Goal: Navigation & Orientation: Understand site structure

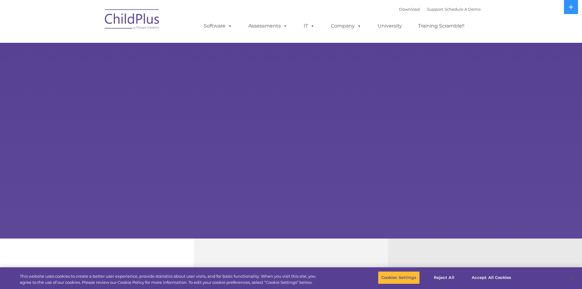
select select "MEDIUM"
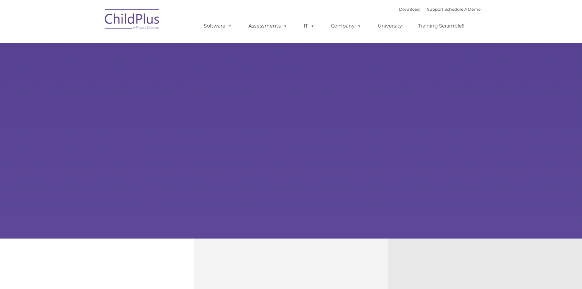
select select "MEDIUM"
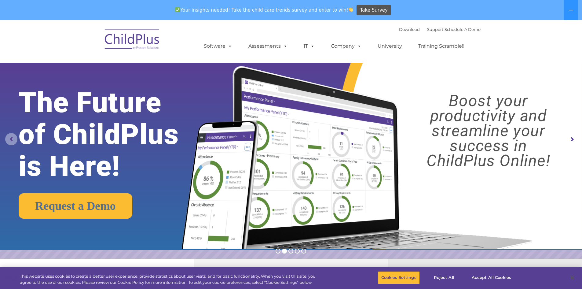
click at [12, 141] on rs-arrow at bounding box center [11, 139] width 12 height 12
click at [571, 139] on rs-arrow at bounding box center [572, 139] width 12 height 12
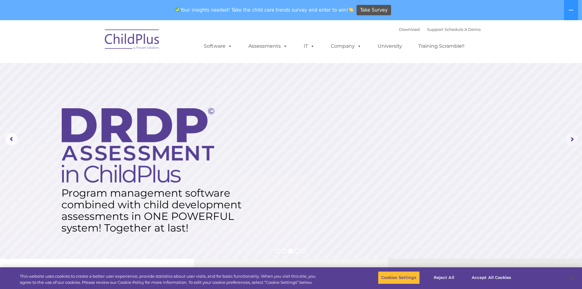
click at [571, 139] on rs-arrow at bounding box center [572, 139] width 12 height 12
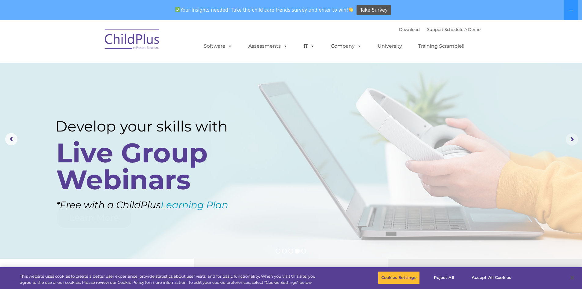
click at [571, 139] on rs-arrow at bounding box center [572, 139] width 12 height 12
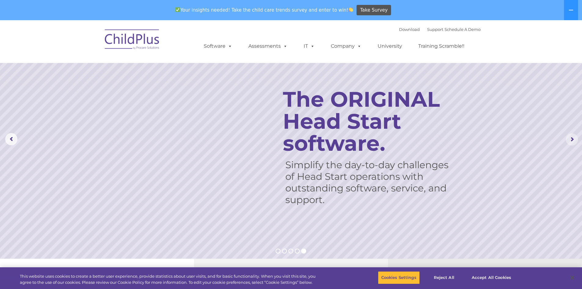
click at [574, 137] on rs-arrow at bounding box center [572, 139] width 12 height 12
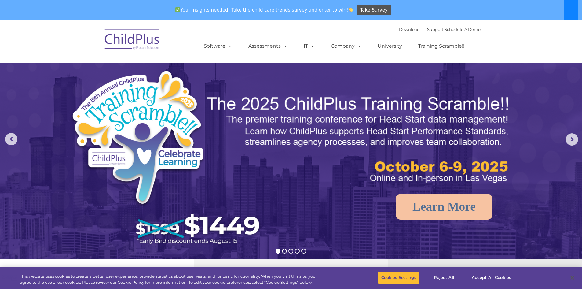
click at [574, 9] on button at bounding box center [571, 10] width 14 height 20
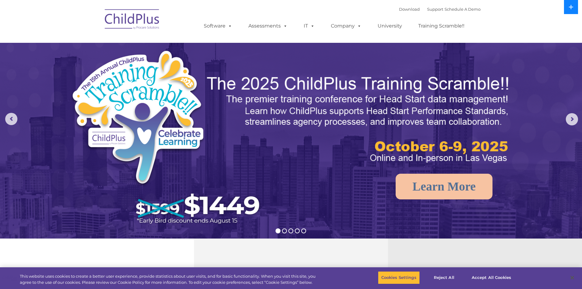
click at [574, 9] on button at bounding box center [571, 7] width 14 height 14
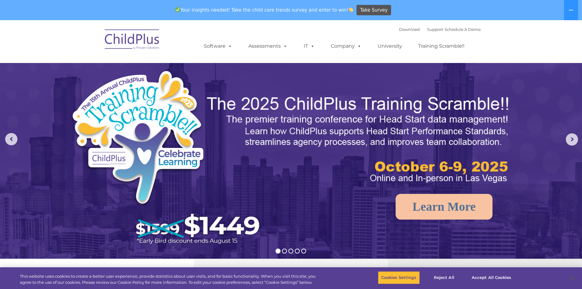
click at [349, 53] on ul "Software ChildPlus: The original and most widely-used Head Start data managemen…" at bounding box center [336, 46] width 289 height 24
click at [350, 48] on link "Company" at bounding box center [346, 46] width 43 height 12
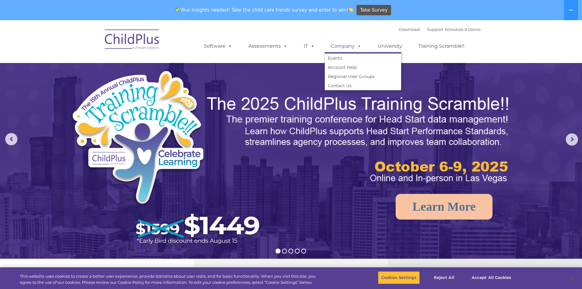
scroll to position [20, 0]
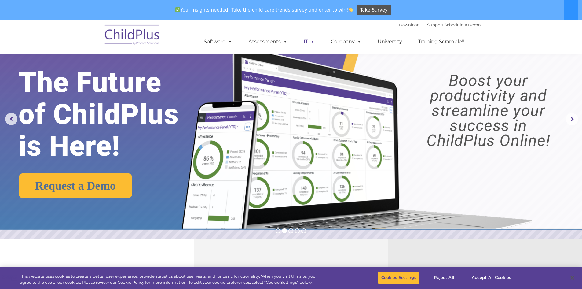
click at [313, 43] on span at bounding box center [311, 42] width 7 height 6
